Goal: Information Seeking & Learning: Compare options

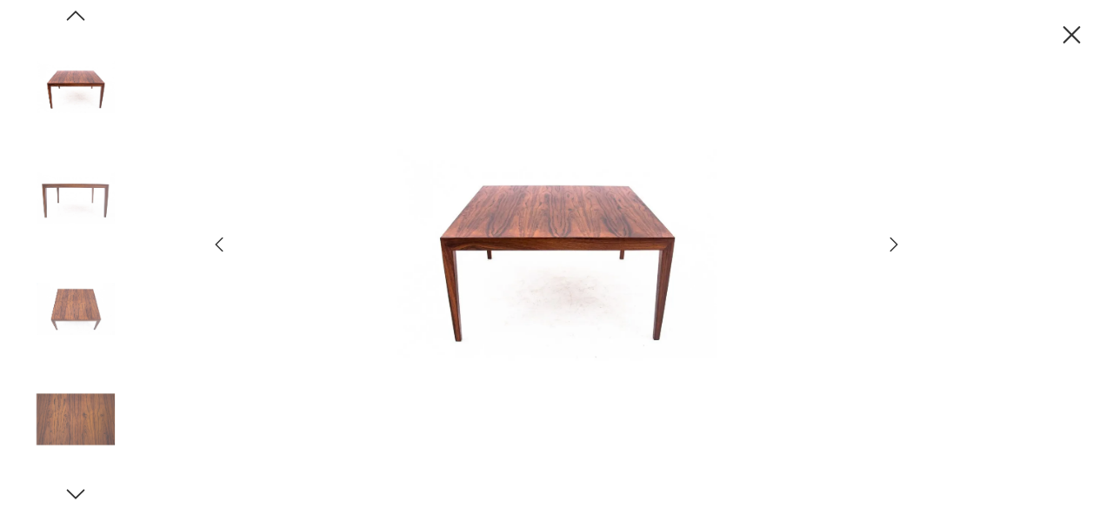
click at [83, 439] on img at bounding box center [75, 419] width 99 height 99
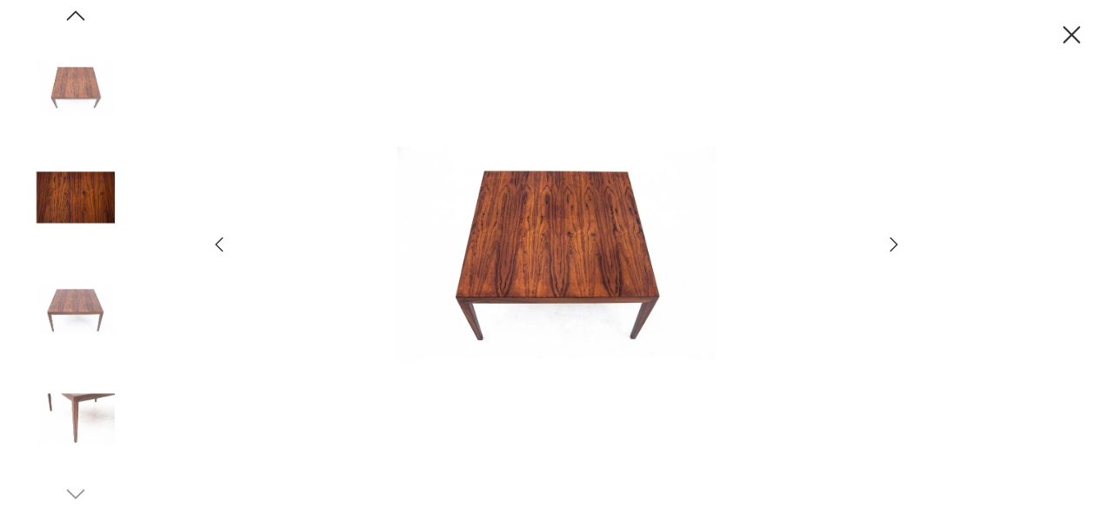
click at [1071, 32] on icon "button" at bounding box center [1072, 35] width 30 height 30
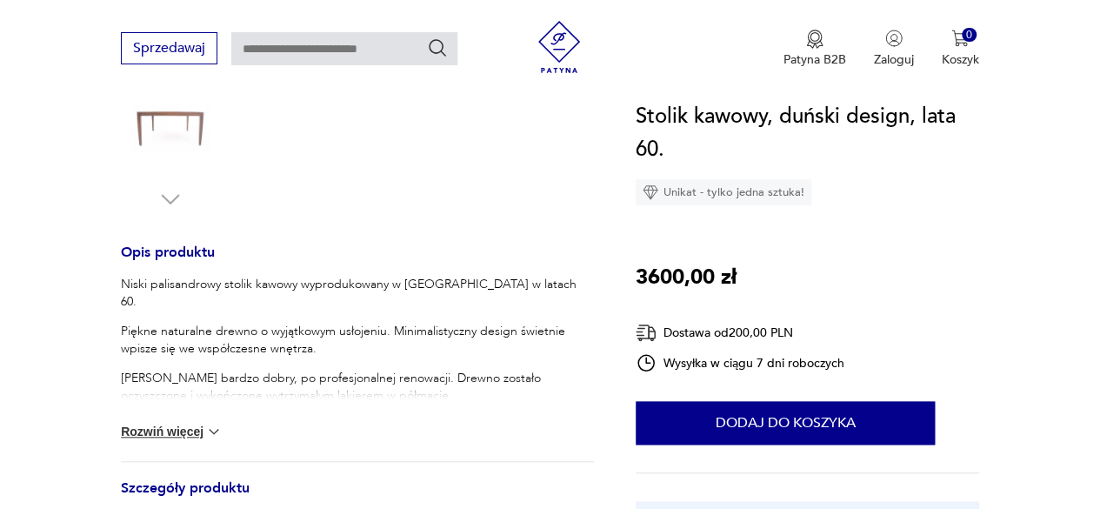
scroll to position [695, 0]
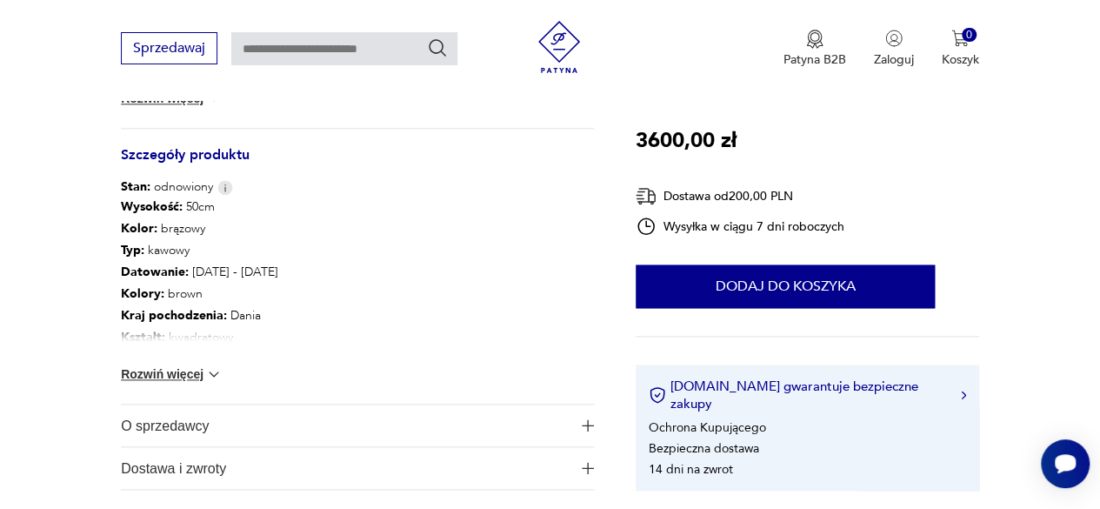
scroll to position [915, 0]
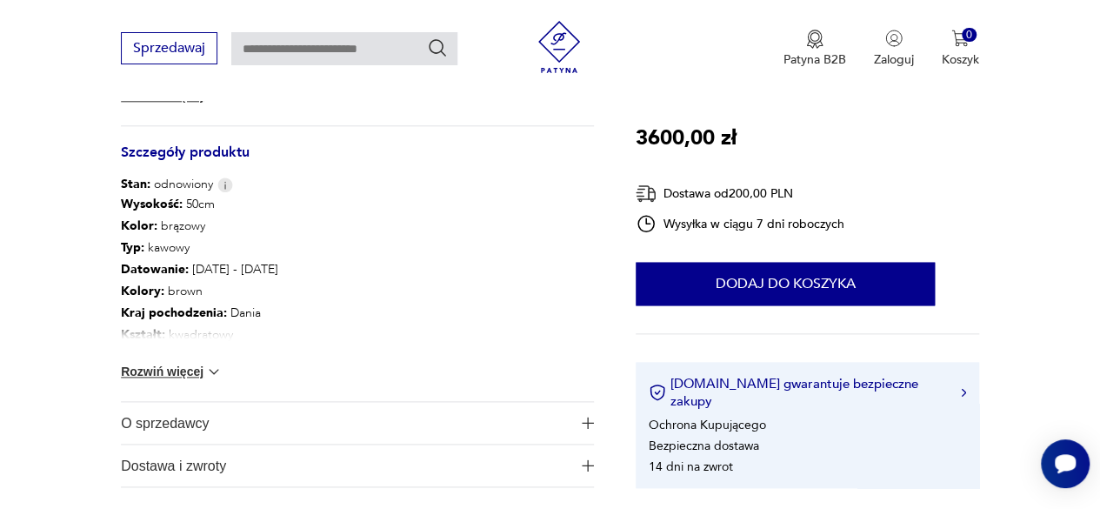
click at [168, 367] on button "Rozwiń więcej" at bounding box center [171, 371] width 101 height 17
